Goal: Transaction & Acquisition: Purchase product/service

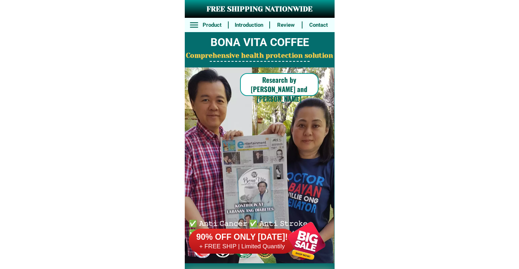
click at [274, 252] on div at bounding box center [242, 241] width 107 height 25
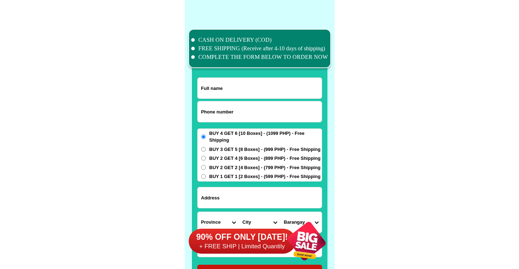
scroll to position [5547, 0]
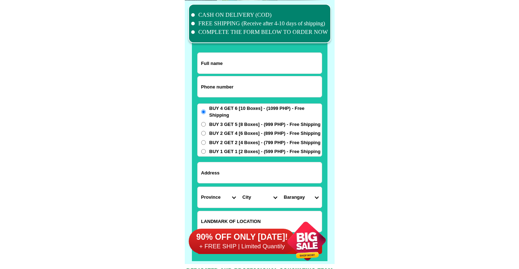
click at [219, 99] on form "ORDER NOW Province [GEOGRAPHIC_DATA] [GEOGRAPHIC_DATA] [GEOGRAPHIC_DATA] [GEOGR…" at bounding box center [259, 153] width 125 height 202
click at [223, 90] on input "Input phone_number" at bounding box center [260, 86] width 124 height 21
click at [245, 82] on input "0v" at bounding box center [260, 86] width 124 height 21
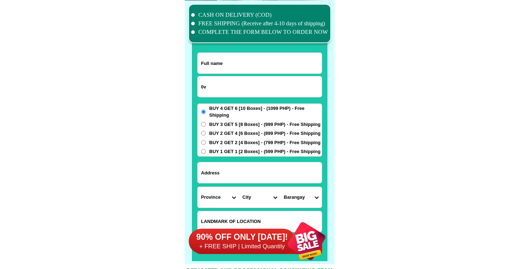
paste input "9955177446"
click at [200, 88] on input "9955177446" at bounding box center [260, 86] width 124 height 21
type input "09955177446"
click at [273, 77] on input "09955177446" at bounding box center [260, 86] width 124 height 21
click at [278, 66] on input "Input full_name" at bounding box center [260, 63] width 124 height 21
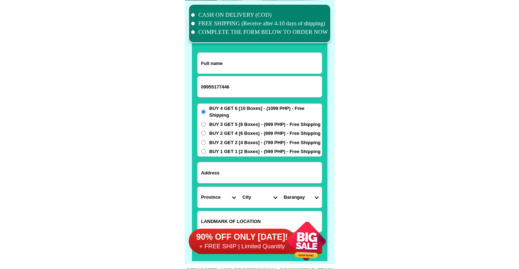
paste input "[PERSON_NAME]"
type input "[PERSON_NAME]"
click at [235, 140] on span "BUY 2 GET 2 [4 Boxes] - (799 PHP) - Free Shipping" at bounding box center [264, 142] width 111 height 7
click at [206, 140] on input "BUY 2 GET 2 [4 Boxes] - (799 PHP) - Free Shipping" at bounding box center [203, 142] width 5 height 5
radio input "true"
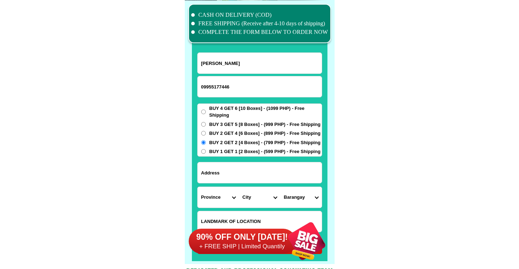
click at [230, 164] on input "Input address" at bounding box center [260, 172] width 124 height 21
paste input "646 t [PERSON_NAME] st sampaloc mla"
type input "646 t [PERSON_NAME] st sampaloc mla"
click at [203, 212] on input "Input LANDMARKOFLOCATION" at bounding box center [260, 221] width 124 height 21
click at [212, 199] on select "Province [GEOGRAPHIC_DATA] [GEOGRAPHIC_DATA] [GEOGRAPHIC_DATA] [GEOGRAPHIC_DATA…" at bounding box center [218, 197] width 41 height 21
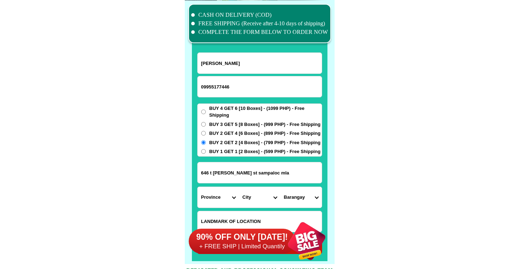
click at [213, 196] on select "Province [GEOGRAPHIC_DATA] [GEOGRAPHIC_DATA] [GEOGRAPHIC_DATA] [GEOGRAPHIC_DATA…" at bounding box center [218, 197] width 41 height 21
select select "63_219"
click at [198, 187] on select "Province [GEOGRAPHIC_DATA] [GEOGRAPHIC_DATA] [GEOGRAPHIC_DATA] [GEOGRAPHIC_DATA…" at bounding box center [218, 197] width 41 height 21
click at [253, 201] on select "City [GEOGRAPHIC_DATA] [GEOGRAPHIC_DATA] [GEOGRAPHIC_DATA] [GEOGRAPHIC_DATA]-ci…" at bounding box center [259, 197] width 41 height 21
select select "63_2194856"
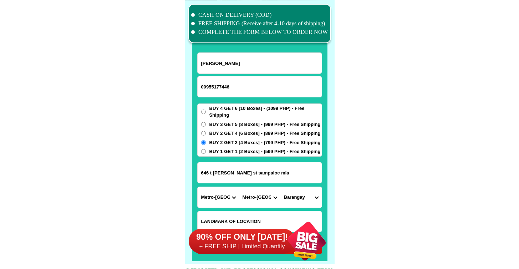
click at [239, 187] on select "City [GEOGRAPHIC_DATA] [GEOGRAPHIC_DATA] [GEOGRAPHIC_DATA] [GEOGRAPHIC_DATA]-ci…" at bounding box center [259, 197] width 41 height 21
click at [308, 200] on select "[GEOGRAPHIC_DATA]" at bounding box center [300, 197] width 41 height 21
click at [265, 175] on input "646 t [PERSON_NAME] st sampaloc mla" at bounding box center [260, 172] width 124 height 21
click at [309, 195] on select "[GEOGRAPHIC_DATA]" at bounding box center [300, 197] width 41 height 21
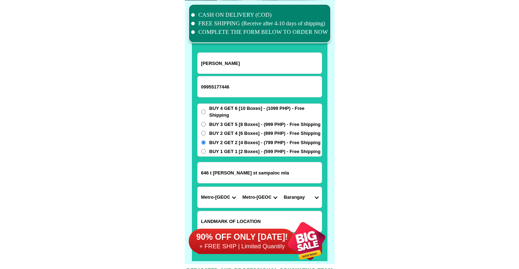
select select "63_21948566541"
click at [280, 187] on select "[GEOGRAPHIC_DATA]" at bounding box center [300, 197] width 41 height 21
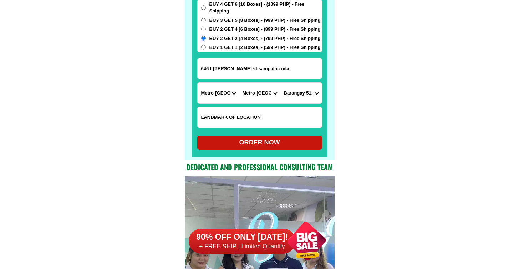
scroll to position [5737, 0]
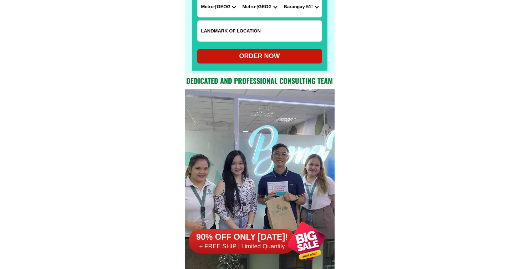
click at [291, 58] on div "ORDER NOW" at bounding box center [259, 56] width 125 height 10
radio input "true"
